Goal: Transaction & Acquisition: Download file/media

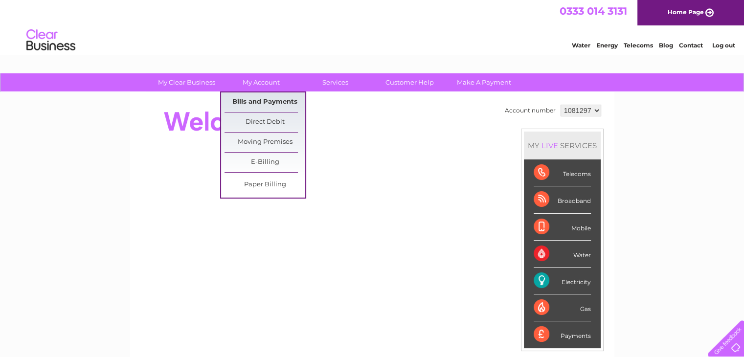
click at [264, 102] on link "Bills and Payments" at bounding box center [265, 102] width 81 height 20
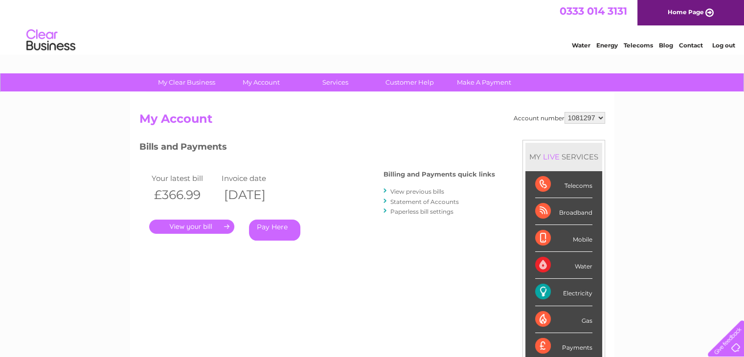
click at [419, 191] on link "View previous bills" at bounding box center [418, 191] width 54 height 7
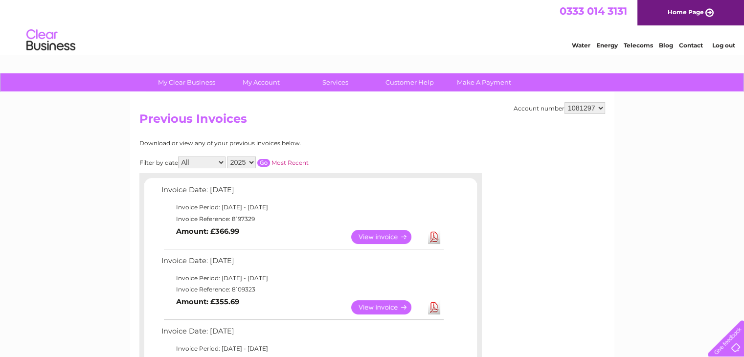
click at [219, 163] on select "All January February March April May June July August September October Novembe…" at bounding box center [201, 163] width 47 height 12
select select "5"
click at [179, 157] on select "All January February March April May June July August September October Novembe…" at bounding box center [201, 163] width 47 height 12
click at [263, 164] on input "button" at bounding box center [263, 163] width 13 height 8
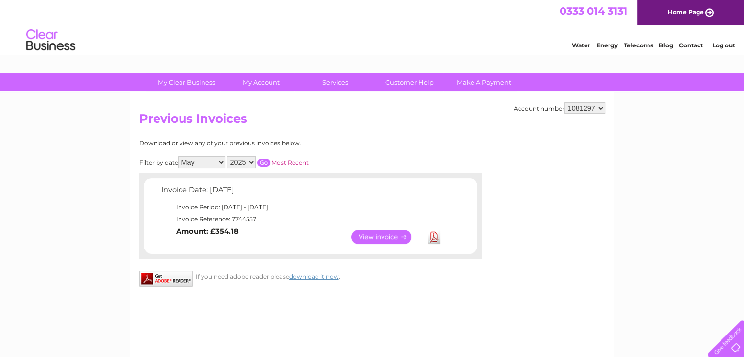
click at [436, 236] on link "Download" at bounding box center [434, 237] width 12 height 14
